Goal: Find specific page/section: Locate a particular part of the current website

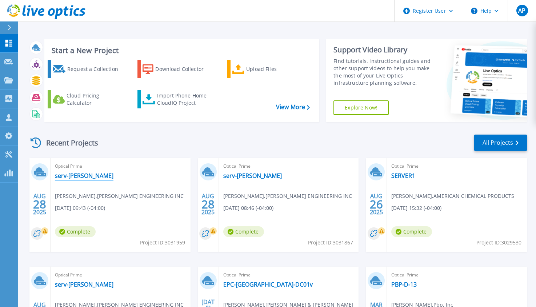
click at [75, 179] on link "serv-[PERSON_NAME]" at bounding box center [84, 175] width 59 height 7
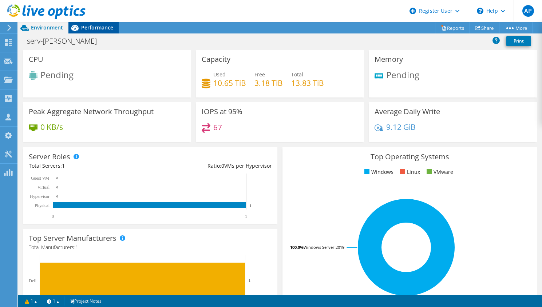
click at [96, 27] on span "Performance" at bounding box center [97, 27] width 32 height 7
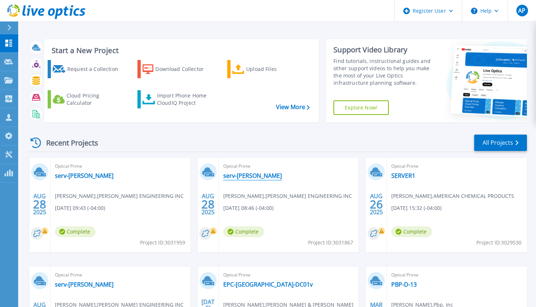
click at [243, 173] on link "serv-[PERSON_NAME]" at bounding box center [252, 175] width 59 height 7
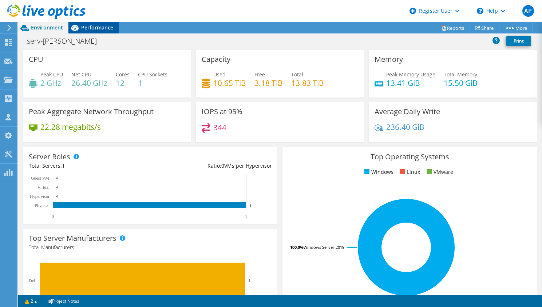
click at [94, 29] on span "Performance" at bounding box center [97, 27] width 32 height 7
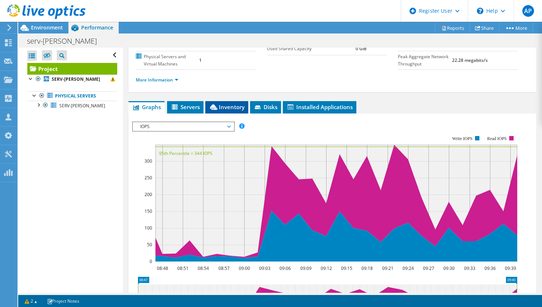
scroll to position [109, 0]
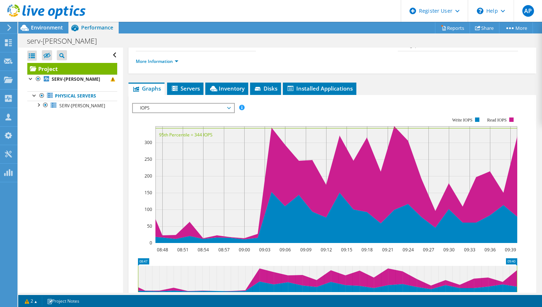
click at [167, 112] on span "IOPS" at bounding box center [182, 108] width 93 height 9
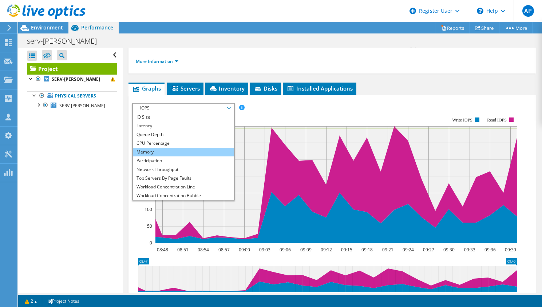
scroll to position [26, 0]
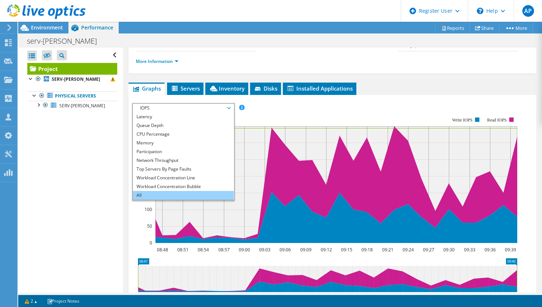
click at [144, 200] on li "All" at bounding box center [183, 195] width 101 height 9
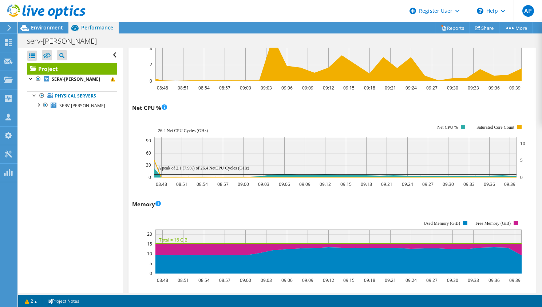
scroll to position [582, 0]
